Goal: Task Accomplishment & Management: Use online tool/utility

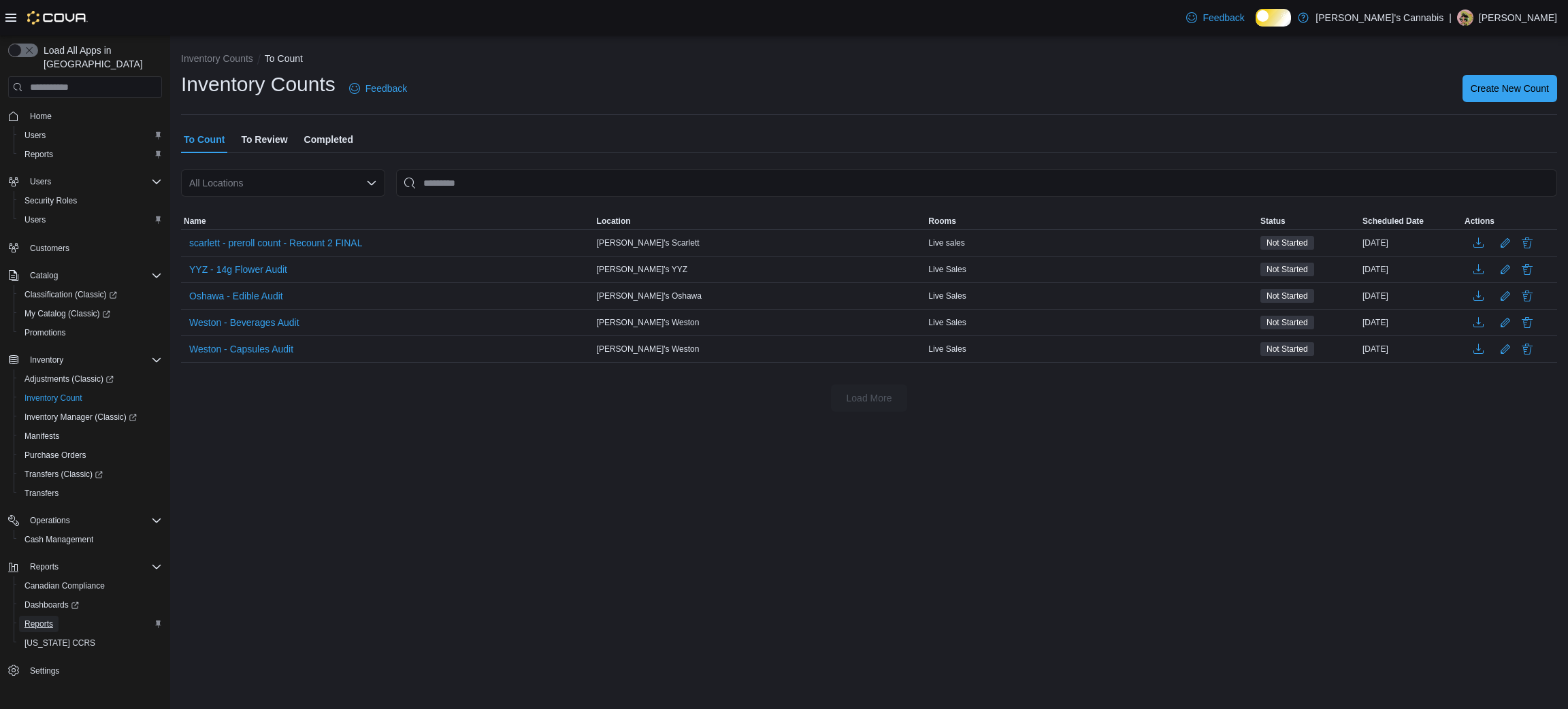
click at [43, 619] on span "Reports" at bounding box center [39, 624] width 29 height 11
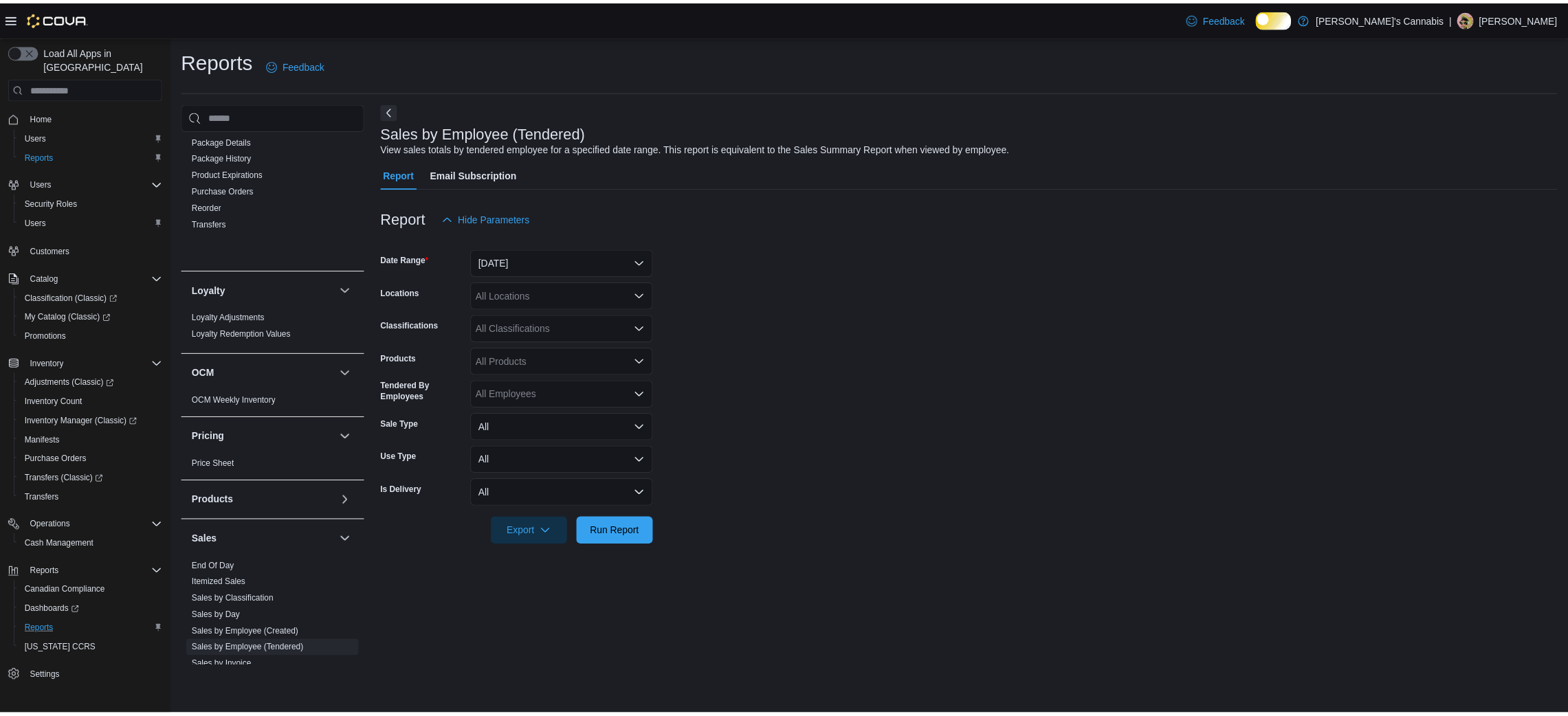
scroll to position [170, 0]
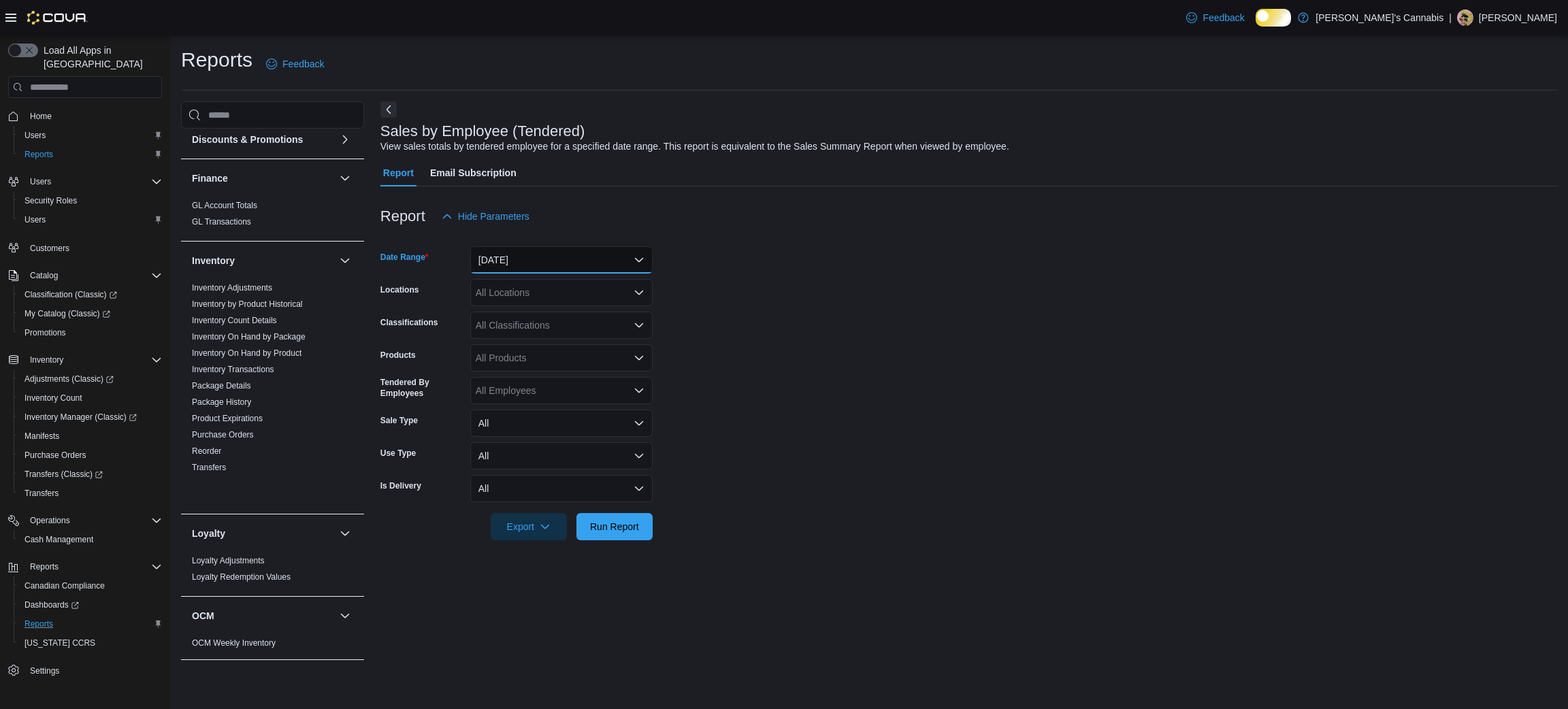
click at [545, 263] on button "[DATE]" at bounding box center [561, 260] width 182 height 27
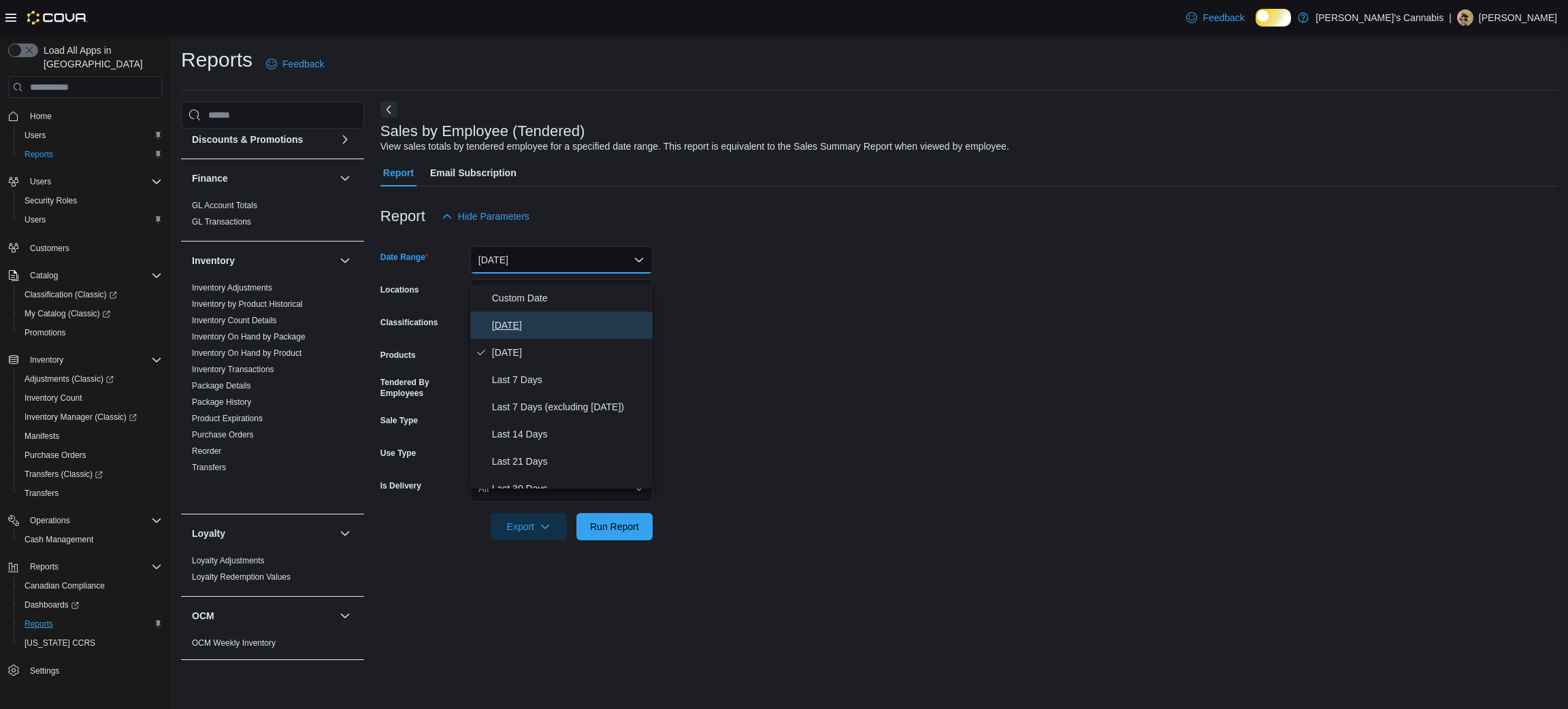
click at [536, 329] on span "[DATE]" at bounding box center [570, 325] width 155 height 17
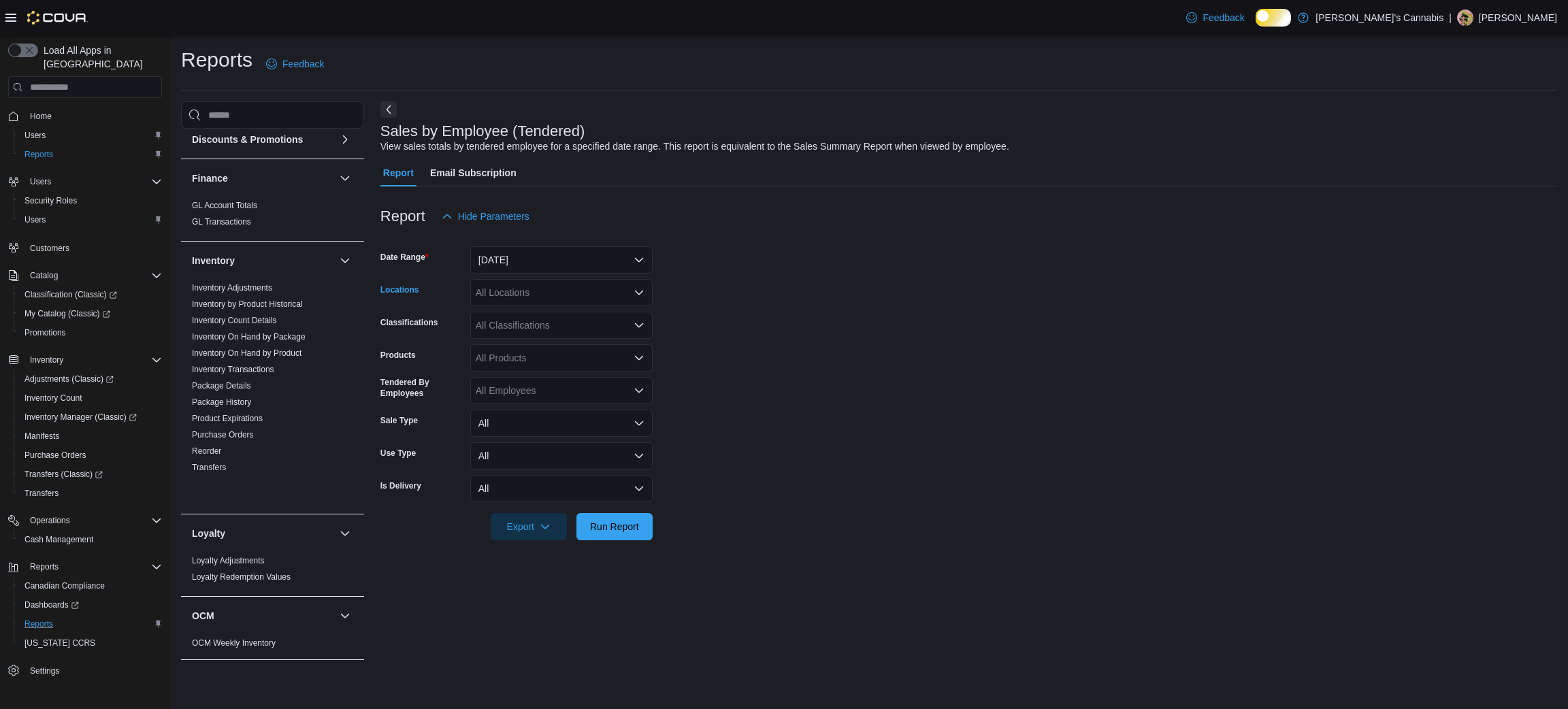
click at [541, 301] on div "All Locations" at bounding box center [561, 293] width 182 height 27
click at [579, 401] on span "[PERSON_NAME]'s YYZ" at bounding box center [553, 405] width 106 height 13
click at [618, 540] on span "Run Report" at bounding box center [614, 526] width 60 height 27
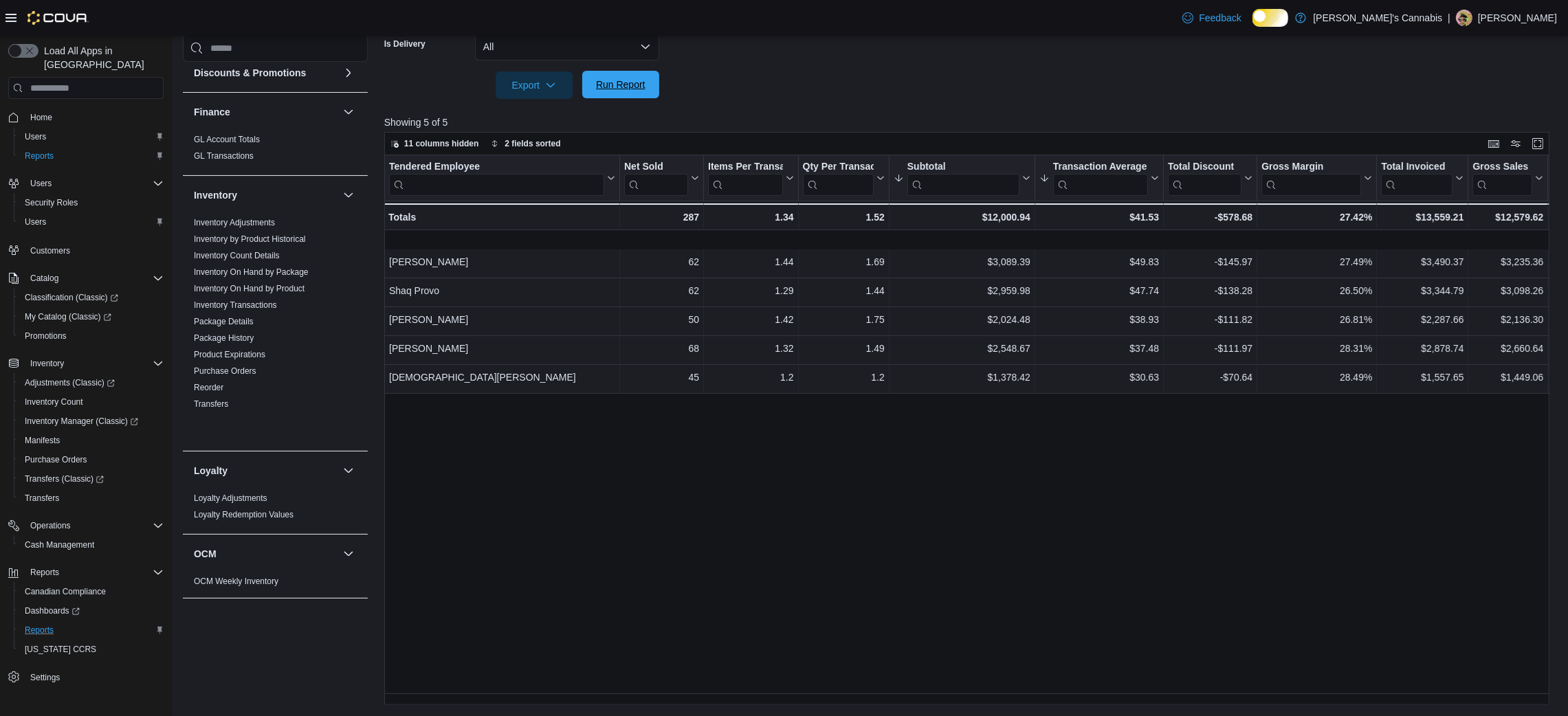
scroll to position [456, 0]
click at [895, 105] on div at bounding box center [973, 107] width 1177 height 17
click at [608, 84] on span "Run Report" at bounding box center [621, 84] width 50 height 14
click at [624, 532] on div "Tendered Employee Click to view column header actions Net Sold Click to view co…" at bounding box center [973, 430] width 1177 height 550
click at [860, 510] on div "Tendered Employee Click to view column header actions Net Sold Click to view co…" at bounding box center [973, 430] width 1177 height 550
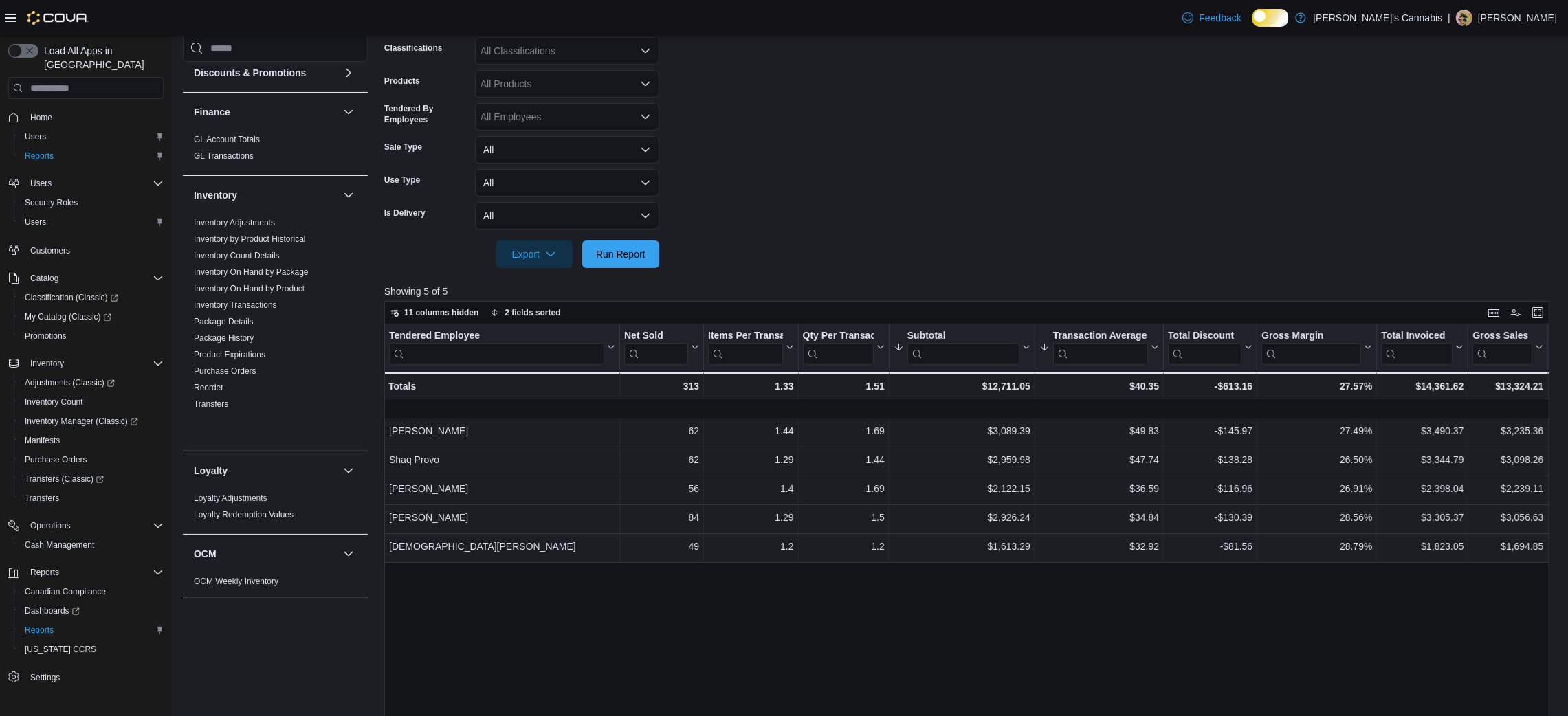
scroll to position [0, 0]
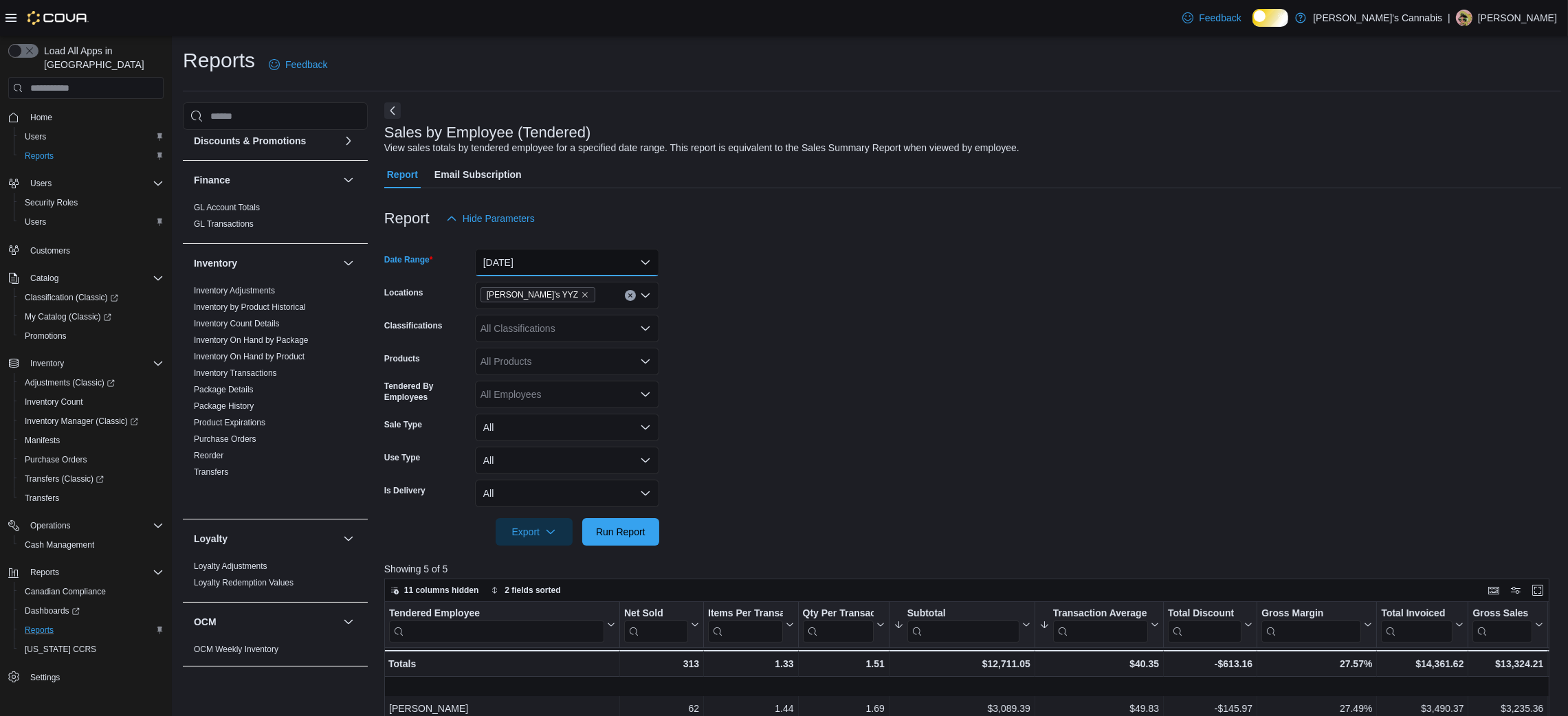
click at [557, 276] on button "[DATE]" at bounding box center [567, 263] width 184 height 27
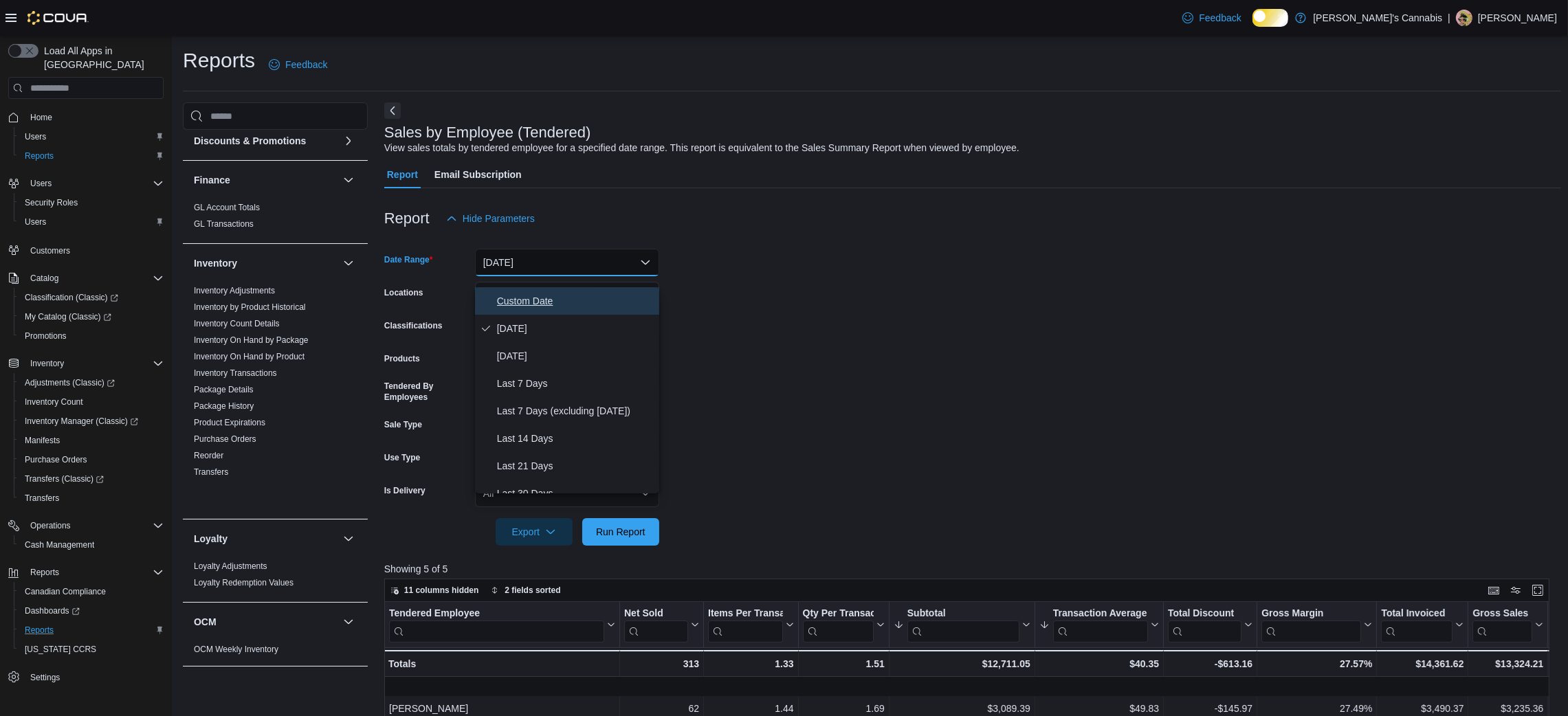
click at [556, 309] on span "Custom Date" at bounding box center [576, 301] width 157 height 17
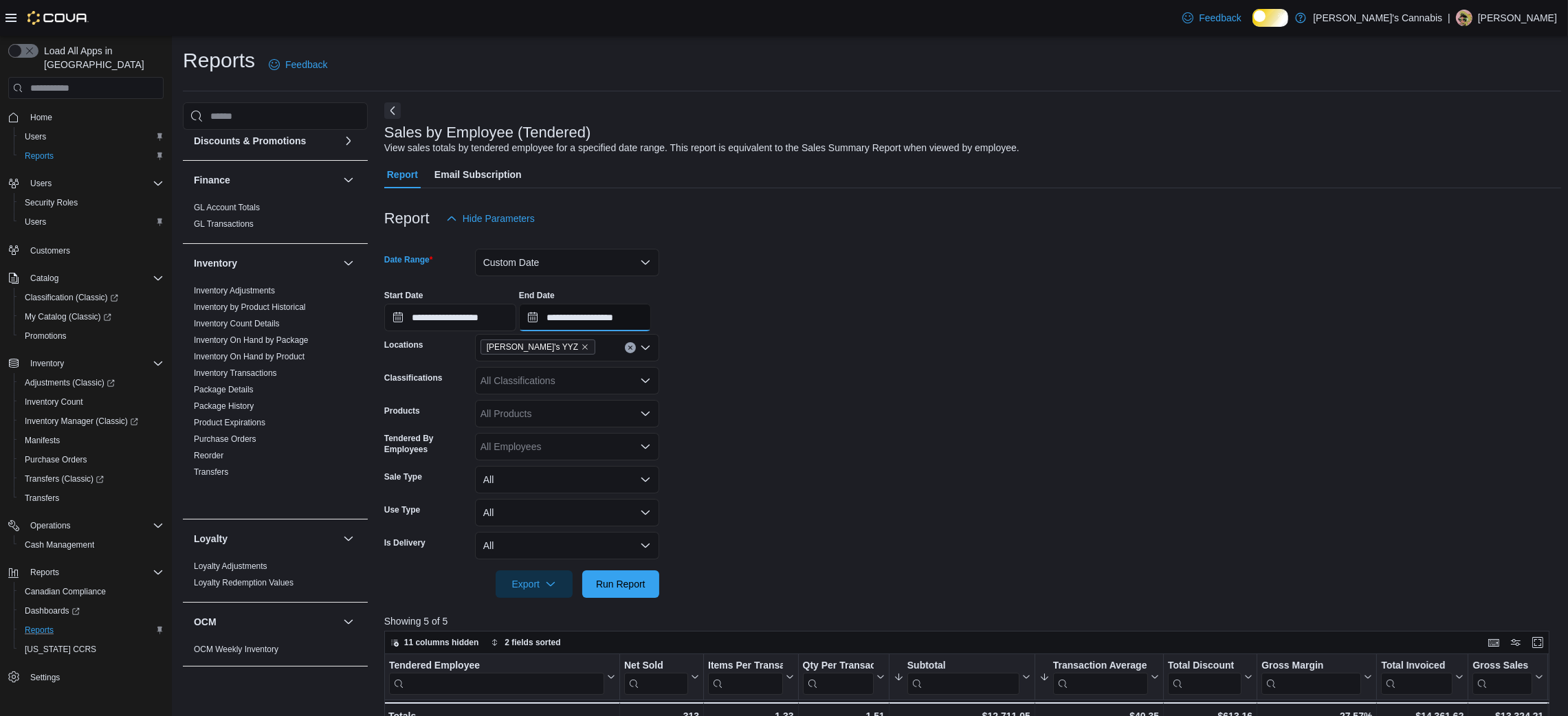
click at [561, 326] on input "**********" at bounding box center [585, 317] width 132 height 27
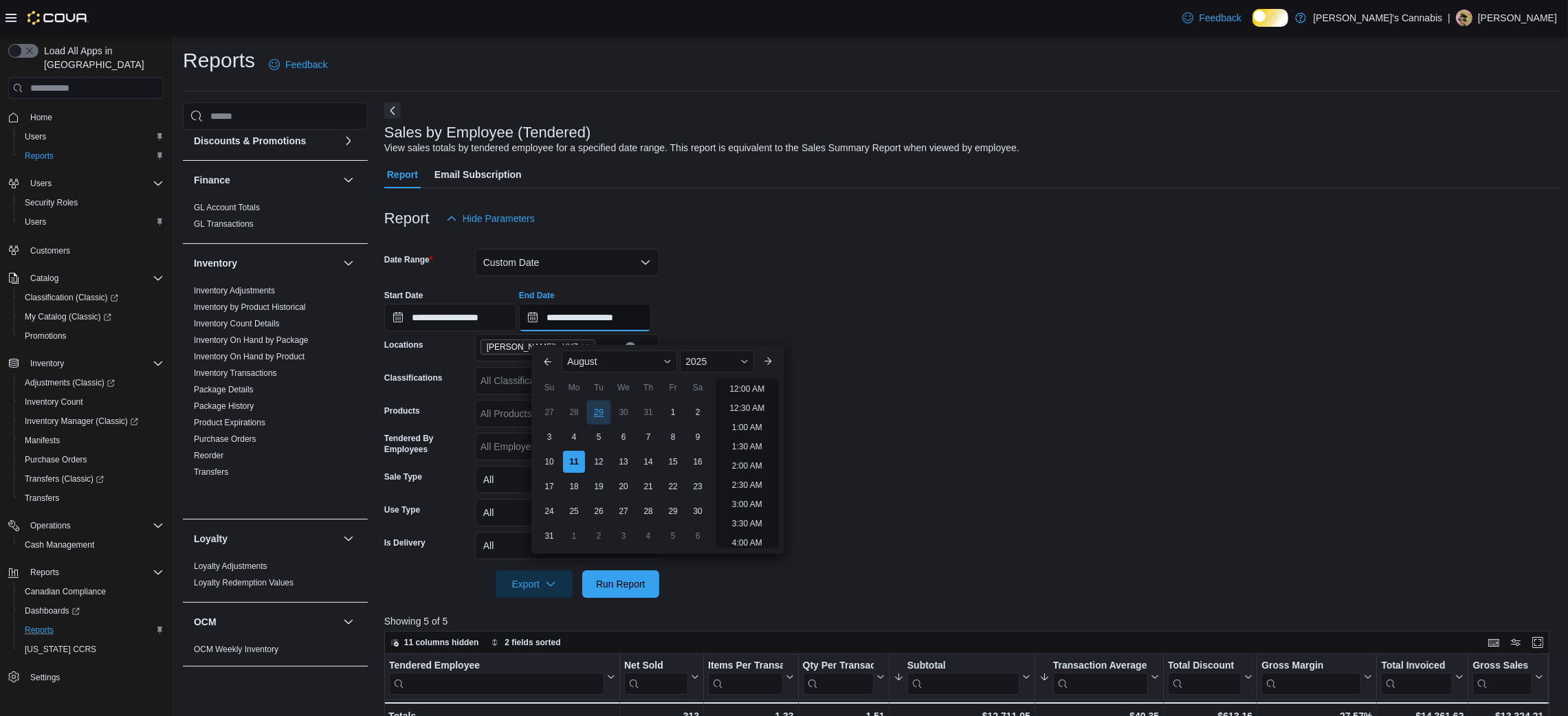
scroll to position [755, 0]
click at [563, 427] on div "4" at bounding box center [574, 436] width 24 height 24
type input "**********"
click at [614, 592] on span "Run Report" at bounding box center [621, 584] width 61 height 27
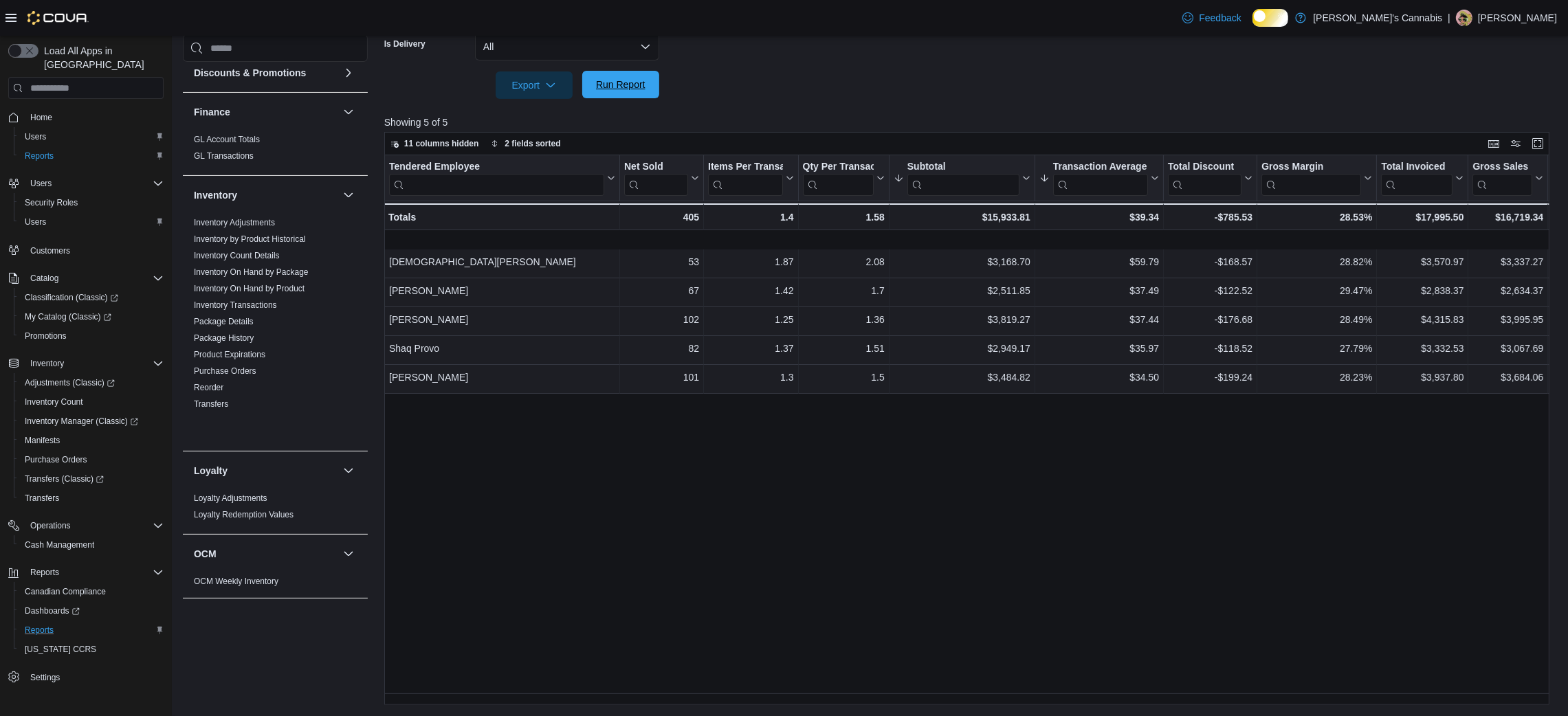
scroll to position [518, 0]
click at [632, 85] on span "Run Report" at bounding box center [621, 84] width 50 height 14
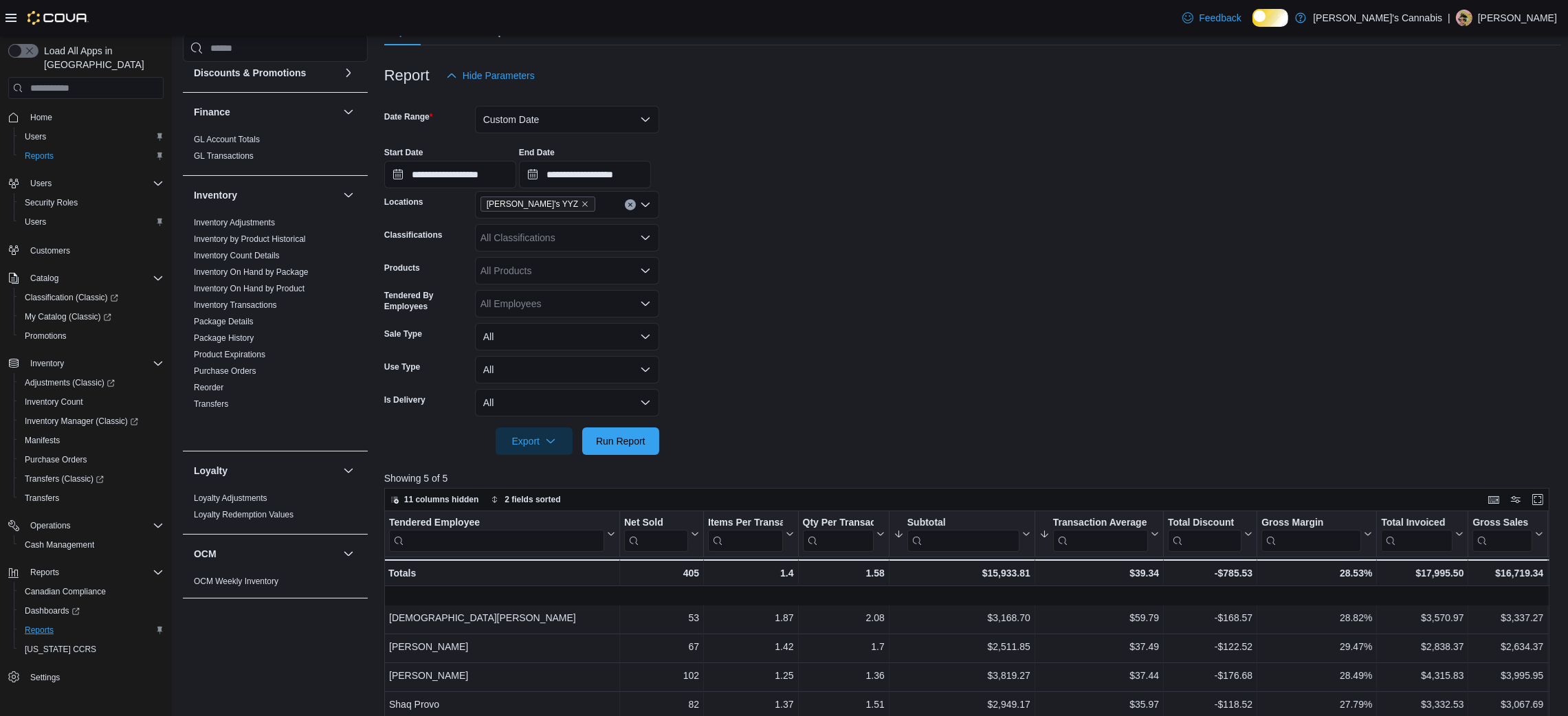
scroll to position [142, 0]
click at [556, 131] on button "Custom Date" at bounding box center [567, 121] width 184 height 27
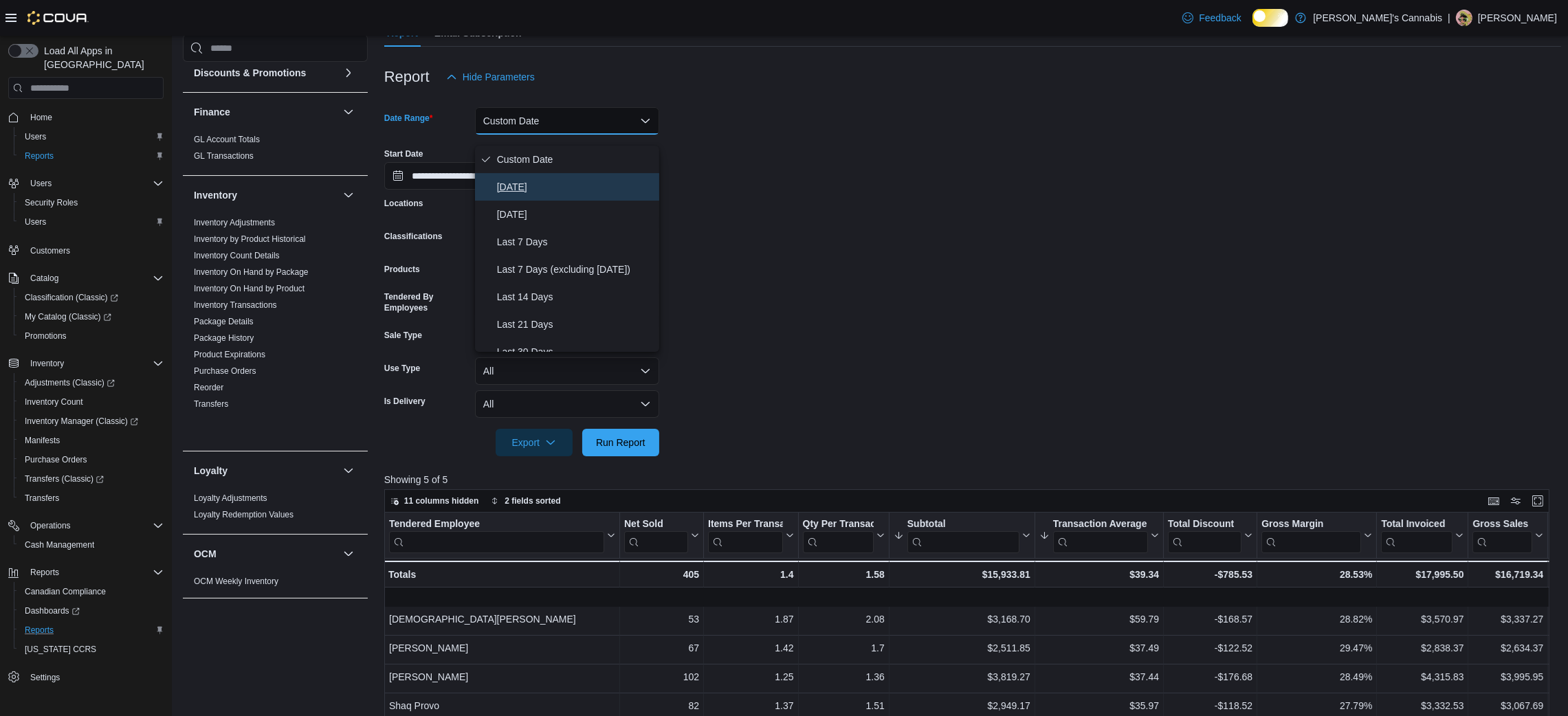
click at [542, 195] on span "[DATE]" at bounding box center [576, 187] width 157 height 17
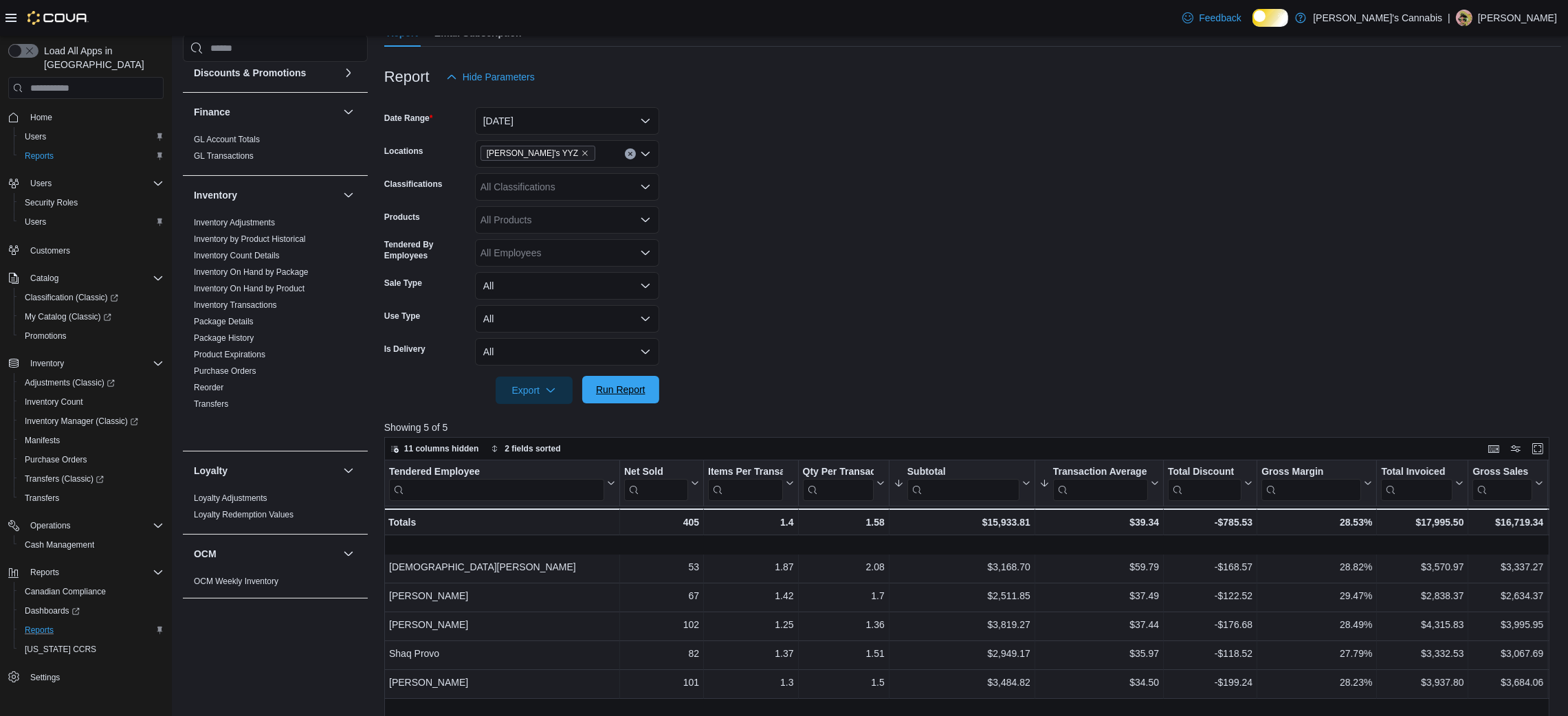
click at [596, 396] on span "Run Report" at bounding box center [621, 389] width 50 height 14
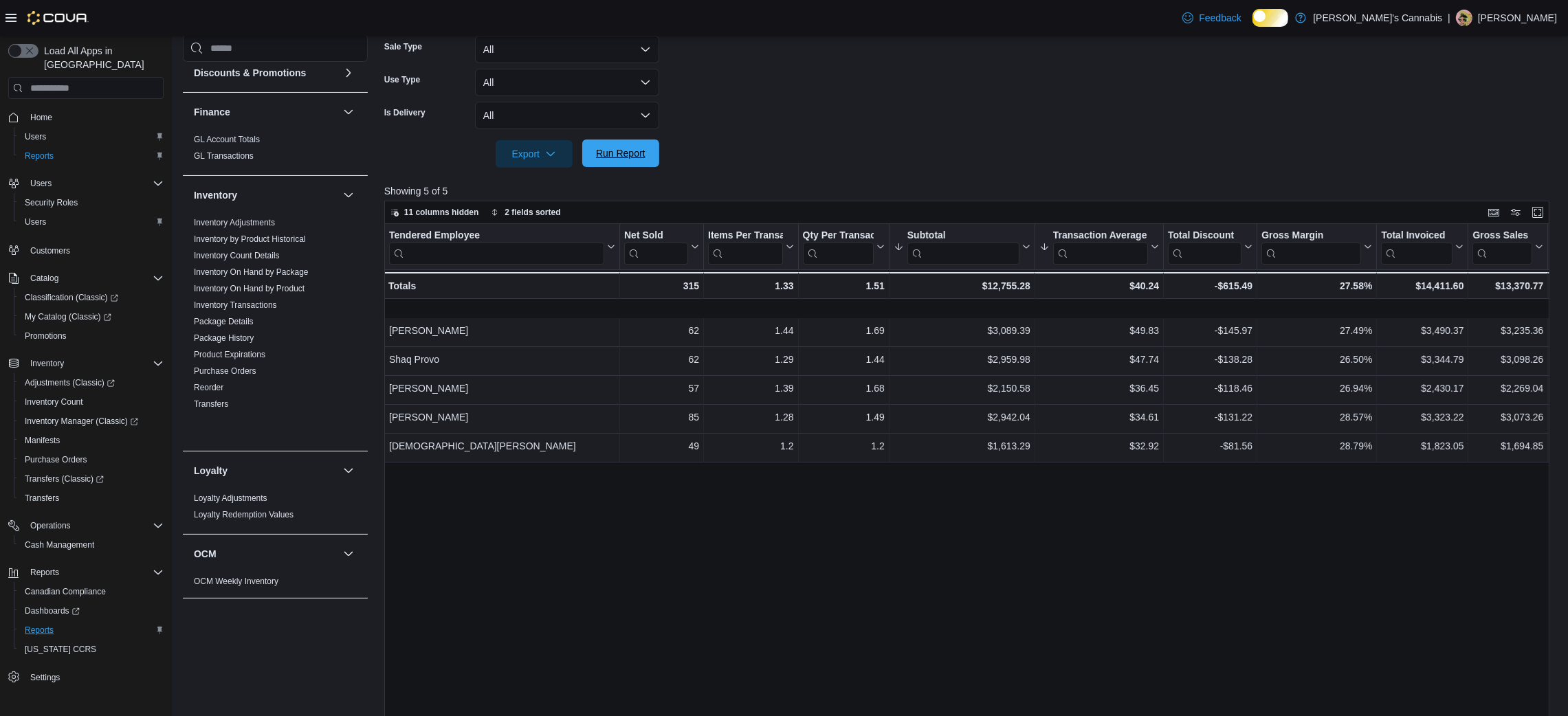
scroll to position [392, 0]
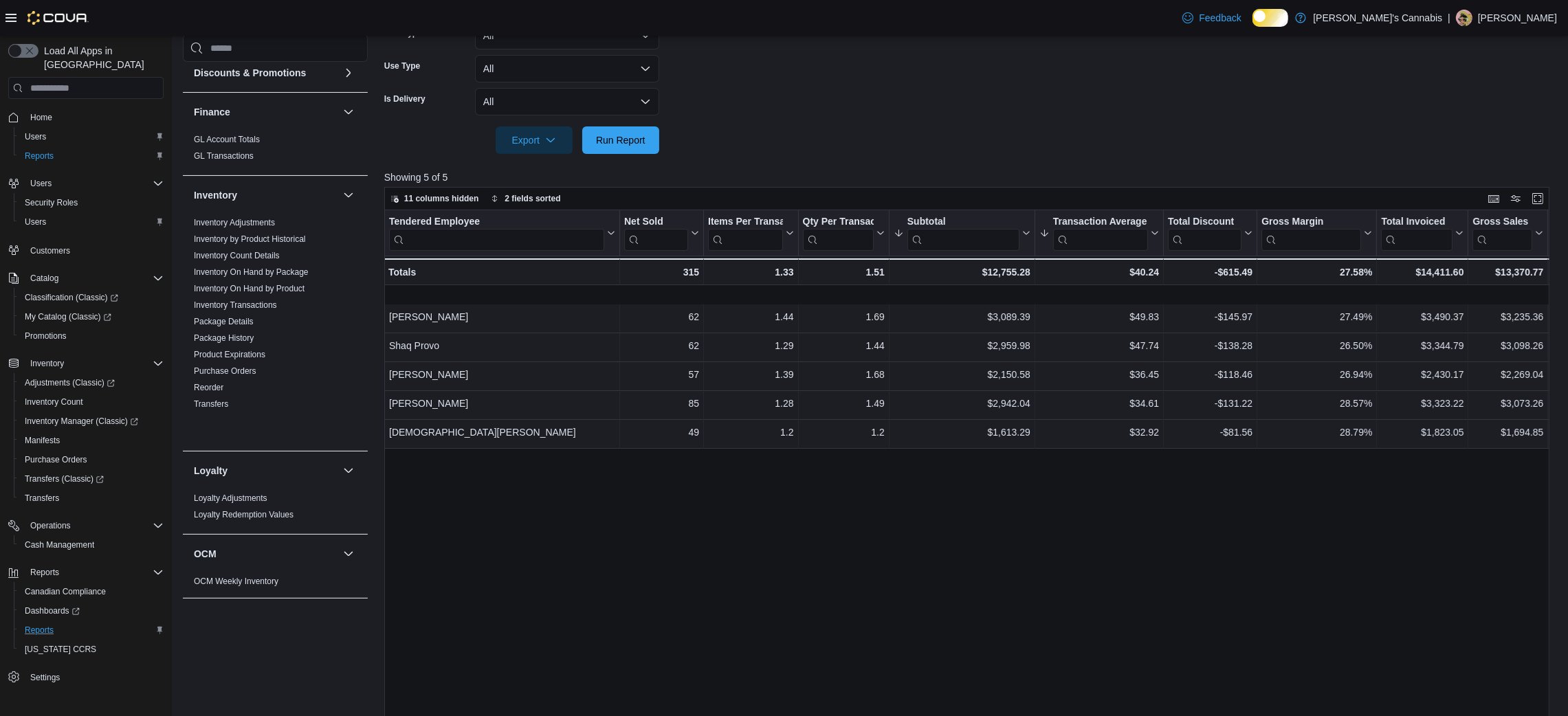
click at [766, 171] on div at bounding box center [973, 162] width 1177 height 17
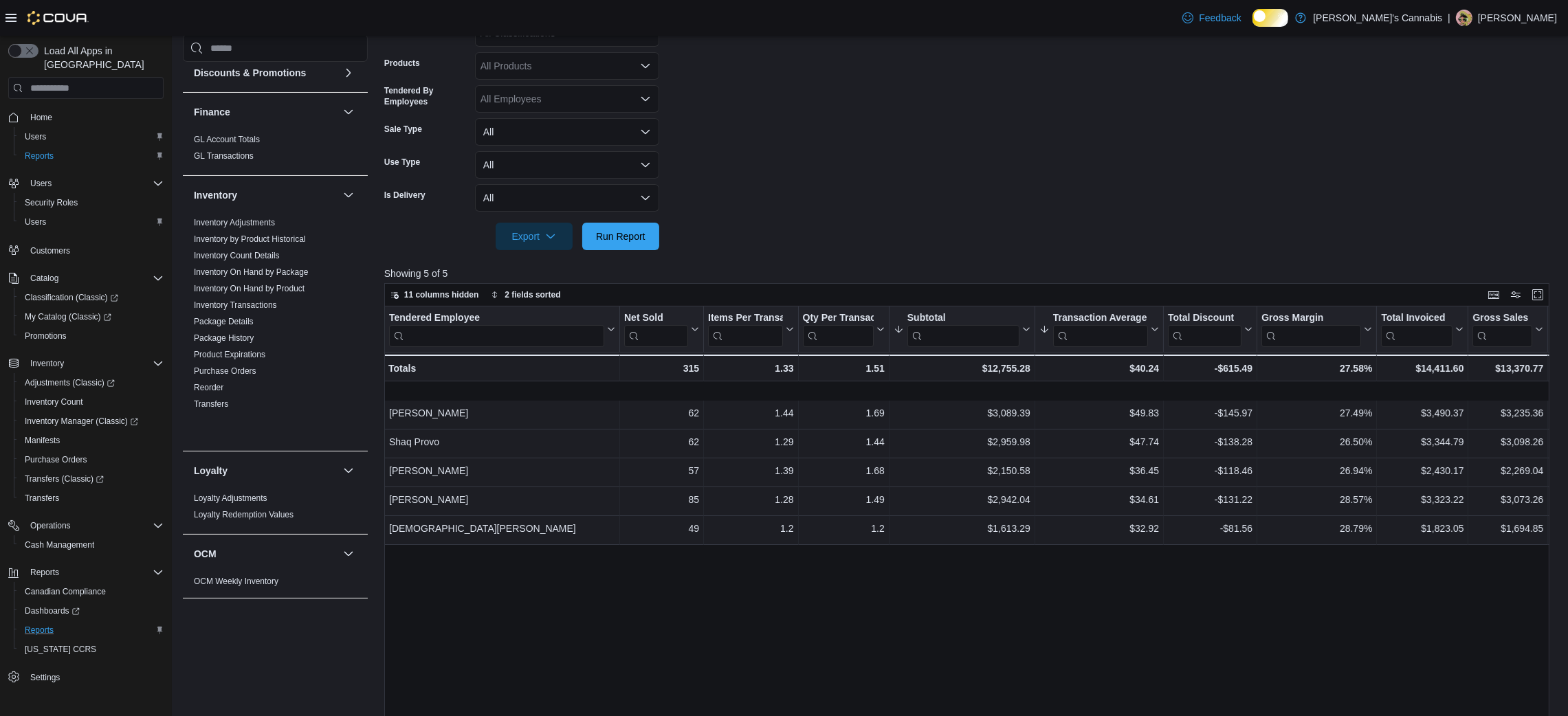
scroll to position [296, 0]
click at [1177, 52] on form "Date Range [DATE] Locations MaryJane's YYZ Classifications All Classifications …" at bounding box center [973, 92] width 1177 height 313
click at [1092, 151] on form "Date Range [DATE] Locations MaryJane's YYZ Classifications All Classifications …" at bounding box center [973, 92] width 1177 height 313
click at [985, 266] on div at bounding box center [973, 258] width 1177 height 17
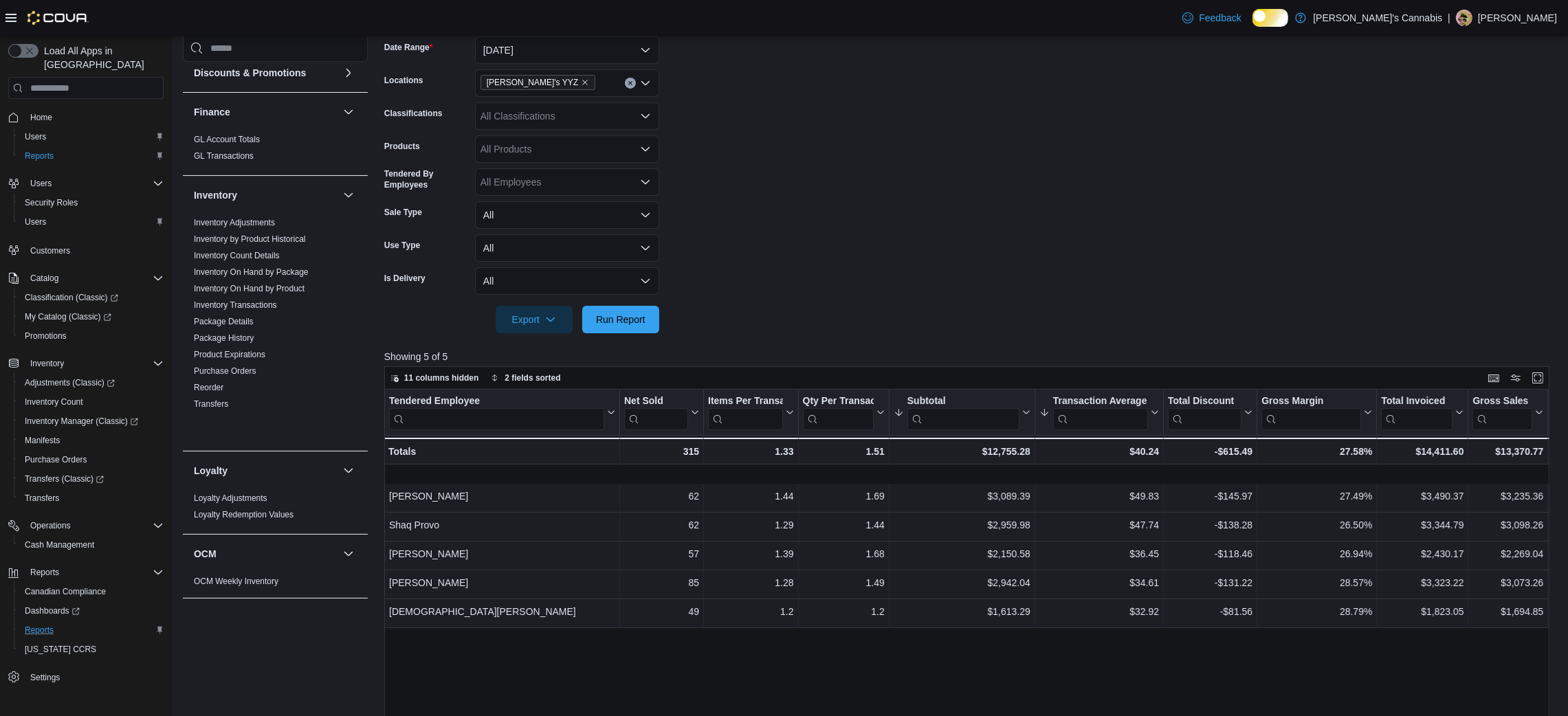
scroll to position [464, 0]
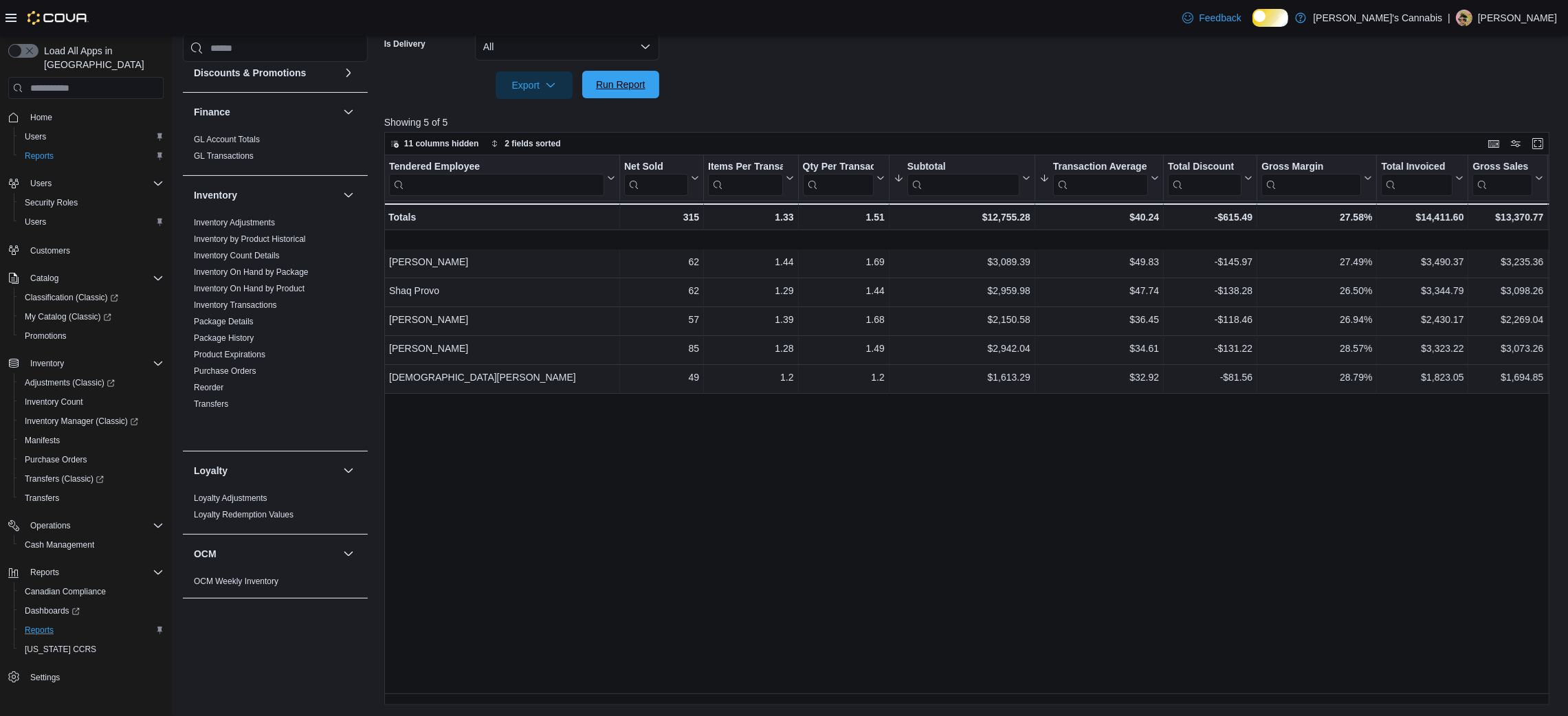
click at [611, 70] on span "Run Report" at bounding box center [621, 84] width 61 height 27
click at [1240, 478] on div "Tendered Employee Click to view column header actions Net Sold Click to view co…" at bounding box center [973, 430] width 1177 height 550
click at [611, 70] on span "Run Report" at bounding box center [621, 84] width 61 height 27
click at [535, 635] on div "Tendered Employee Click to view column header actions Net Sold Click to view co…" at bounding box center [973, 430] width 1177 height 550
click at [838, 99] on div at bounding box center [973, 107] width 1177 height 17
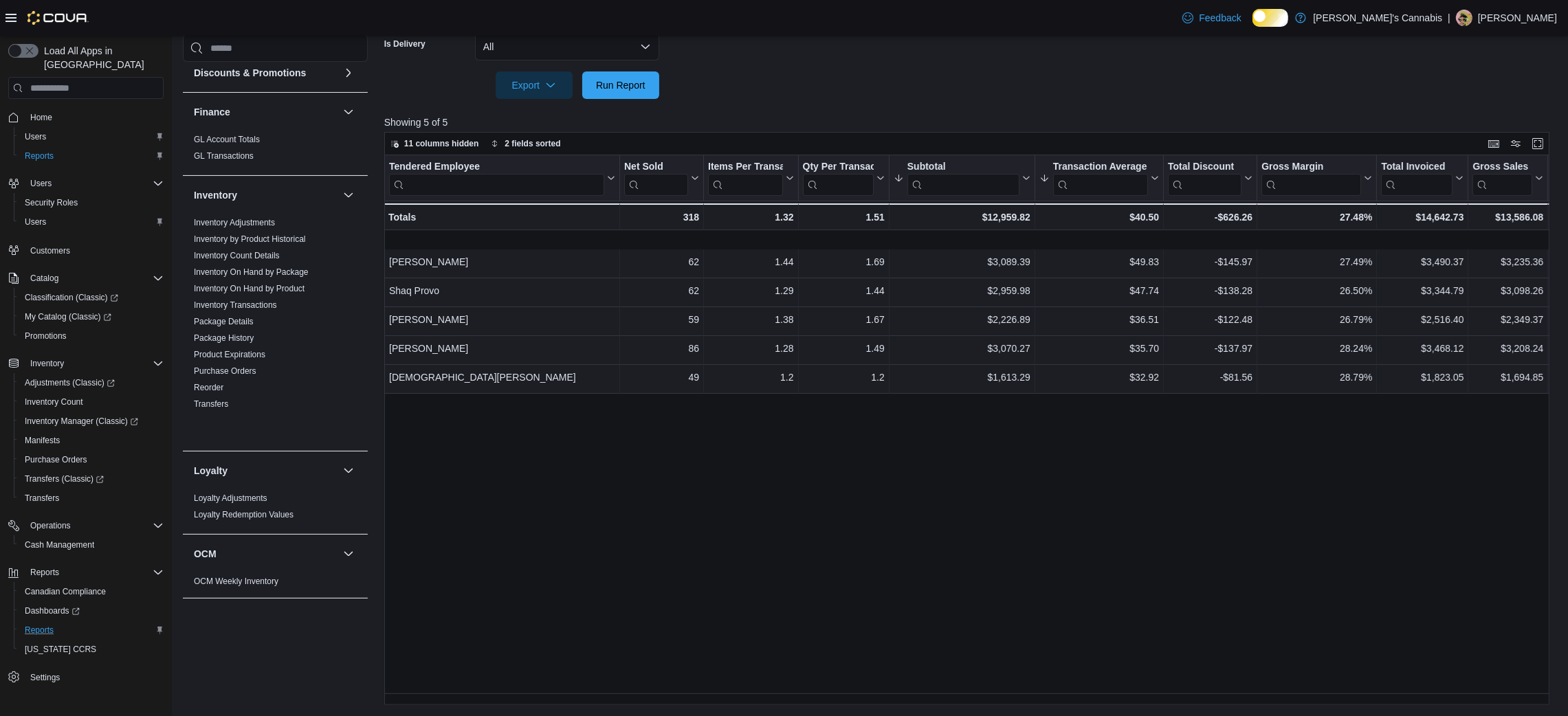
click at [838, 99] on div at bounding box center [973, 107] width 1177 height 17
click at [622, 82] on span "Run Report" at bounding box center [621, 84] width 50 height 14
